Goal: Information Seeking & Learning: Learn about a topic

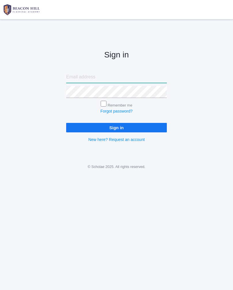
type input "[PERSON_NAME][EMAIL_ADDRESS][PERSON_NAME][DOMAIN_NAME]"
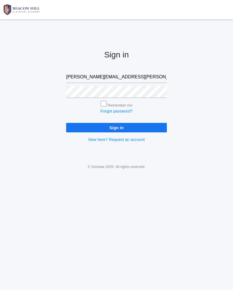
click at [116, 127] on input "Sign in" at bounding box center [116, 127] width 101 height 9
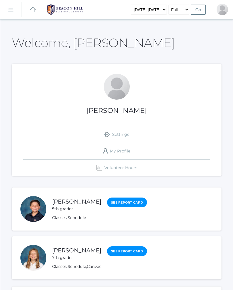
click at [29, 213] on div at bounding box center [33, 209] width 26 height 26
click at [37, 211] on div at bounding box center [33, 209] width 26 height 26
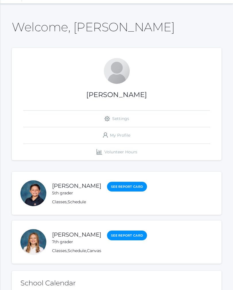
scroll to position [16, 0]
click at [140, 190] on link "See Report Card" at bounding box center [127, 187] width 40 height 10
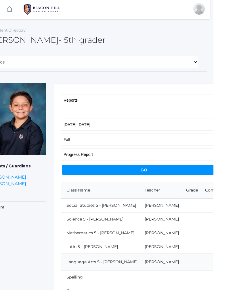
scroll to position [0, 4]
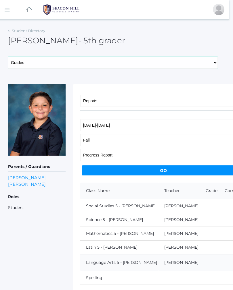
click at [209, 62] on select "General Family Lesson Plans Attendance Contacts Classes Schedule Grades Medical" at bounding box center [113, 63] width 210 height 12
select select "/students/3557/lesson-plans"
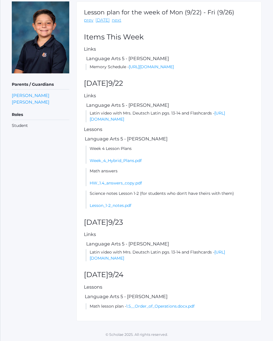
scroll to position [95, 0]
click at [227, 122] on li "Latin video with Mrs. Deutsch Latin pgs. 13-14 and Flashcards - https://drive.g…" at bounding box center [169, 116] width 169 height 12
click at [225, 118] on link "https://drive.google.com/file/d/1iHVyBPNtz1YkZ3cIL9w-jZpbKKAziM_w/view?usp=shar…" at bounding box center [157, 115] width 135 height 11
